Goal: Transaction & Acquisition: Purchase product/service

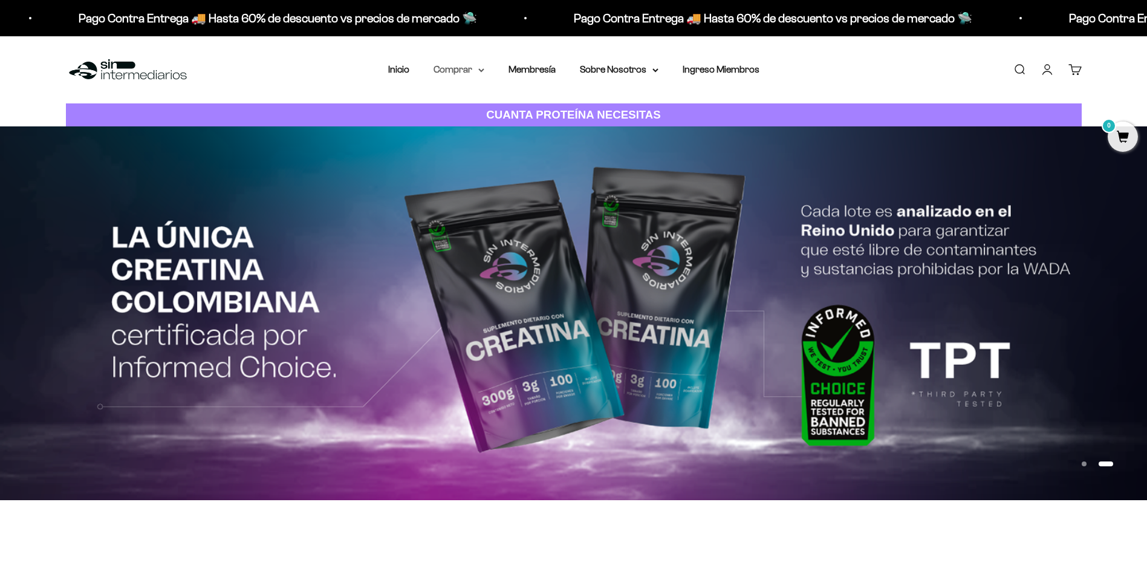
click at [450, 72] on summary "Comprar" at bounding box center [458, 70] width 51 height 16
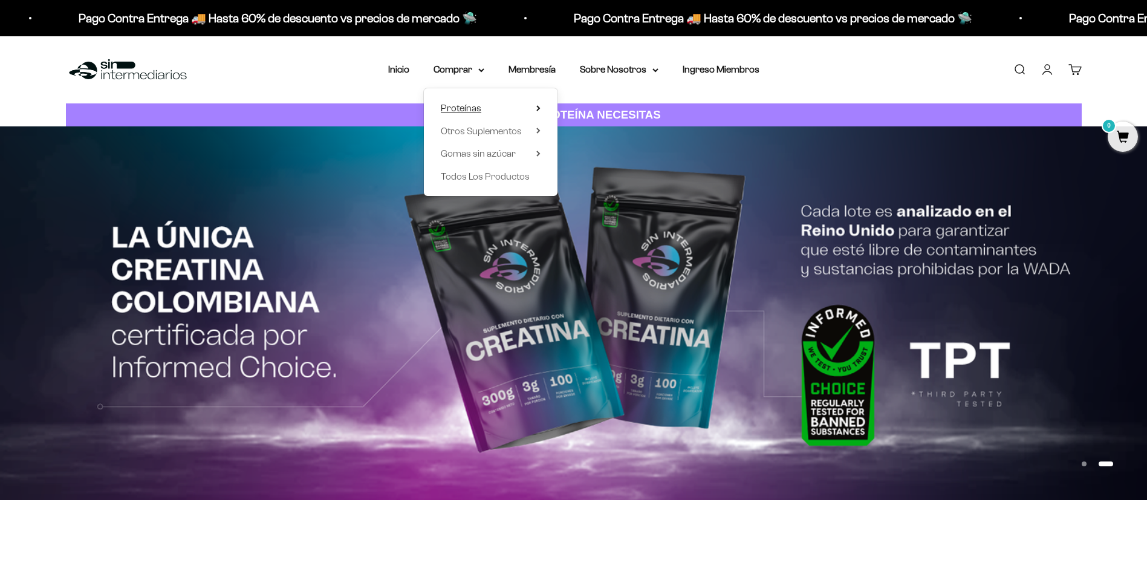
click at [455, 104] on span "Proteínas" at bounding box center [461, 108] width 41 height 10
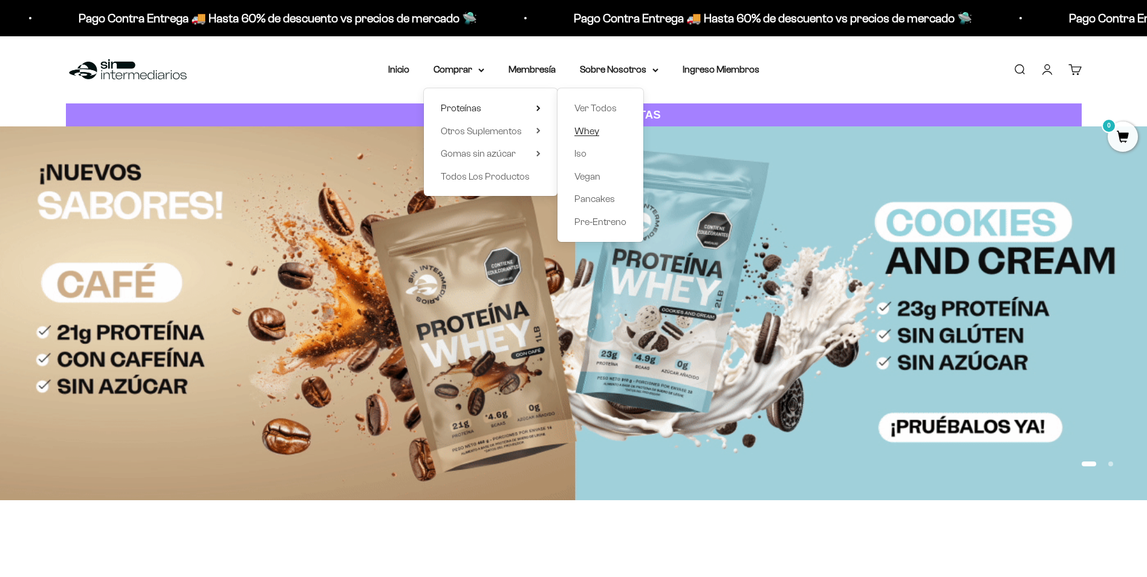
click at [592, 131] on span "Whey" at bounding box center [586, 131] width 25 height 10
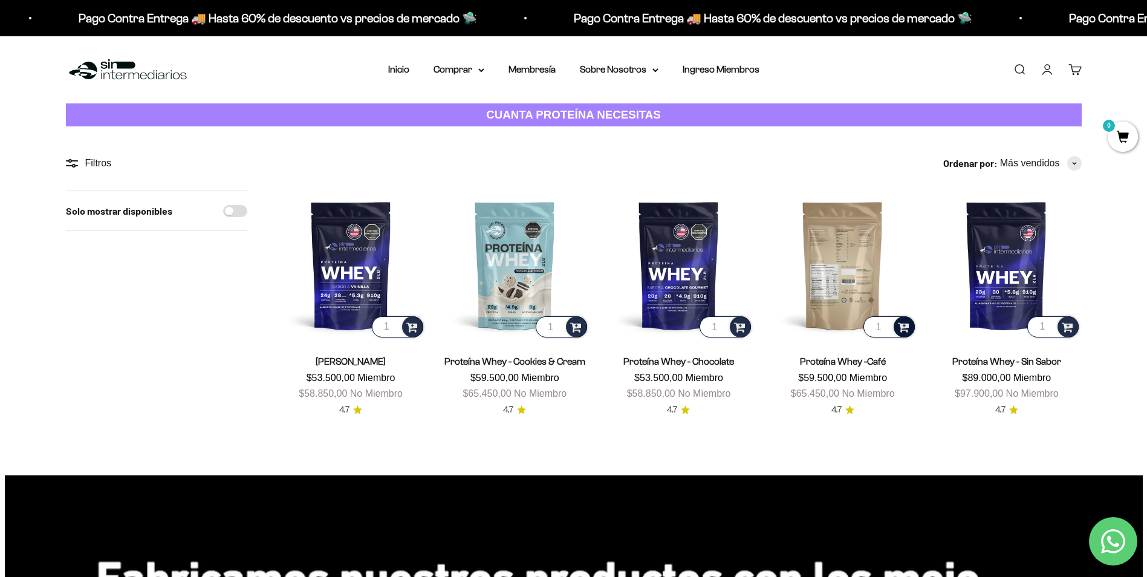
click at [897, 331] on div at bounding box center [904, 326] width 21 height 21
click at [878, 309] on li "Café / 2 libras (910g)" at bounding box center [842, 309] width 143 height 15
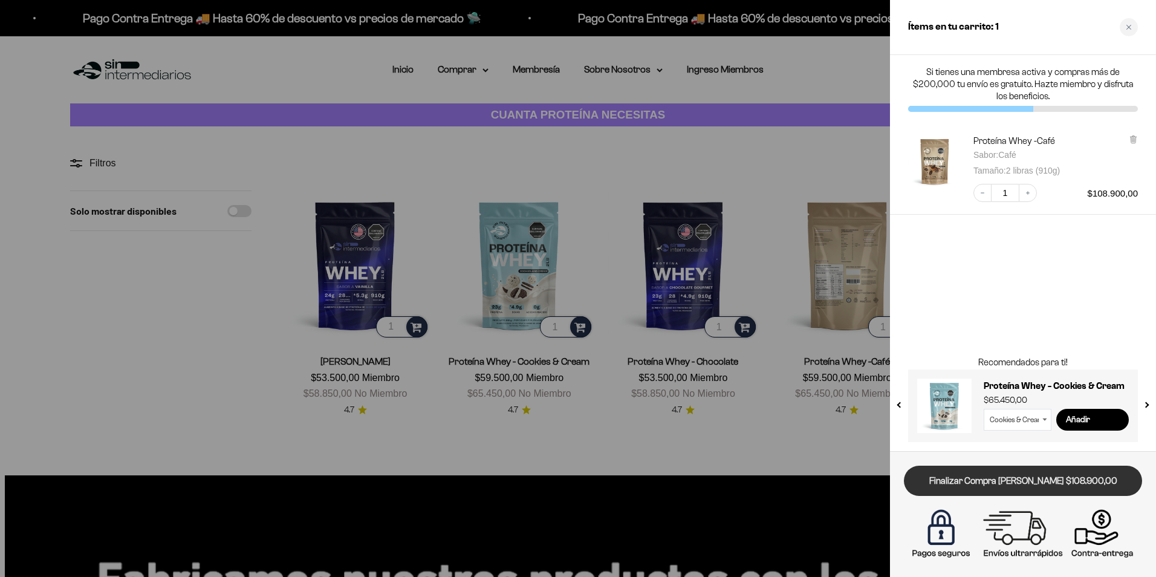
click at [1028, 480] on link "Finalizar Compra [PERSON_NAME] $108.900,00" at bounding box center [1023, 481] width 238 height 31
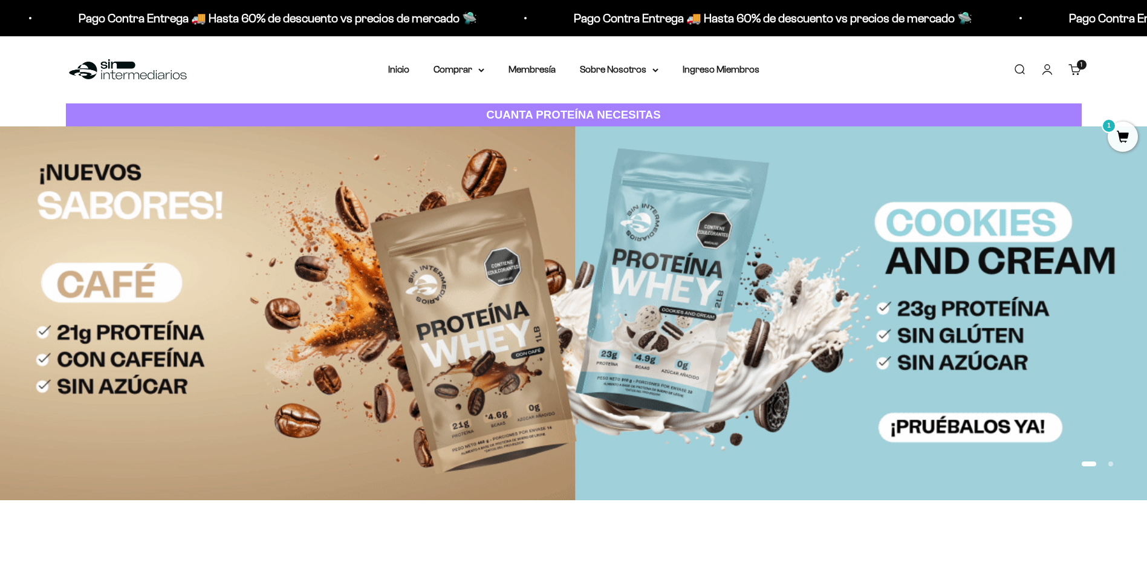
click at [1071, 76] on link "Carrito 1 artículo 1" at bounding box center [1074, 69] width 13 height 13
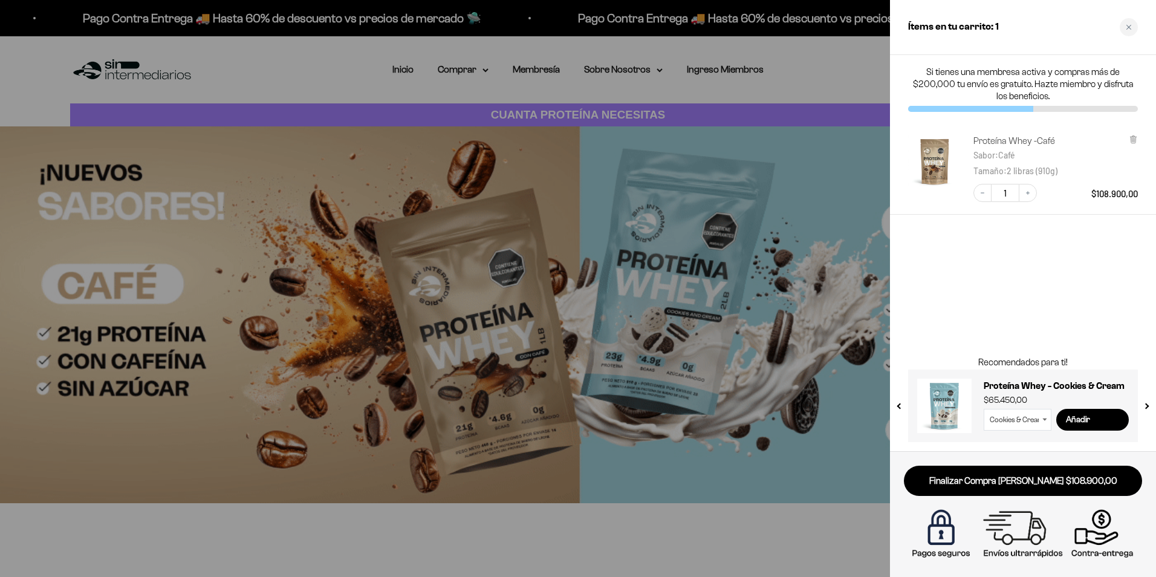
click at [999, 141] on link "Proteína Whey -Café" at bounding box center [1014, 141] width 82 height 12
